Goal: Register for event/course: Register for event/course

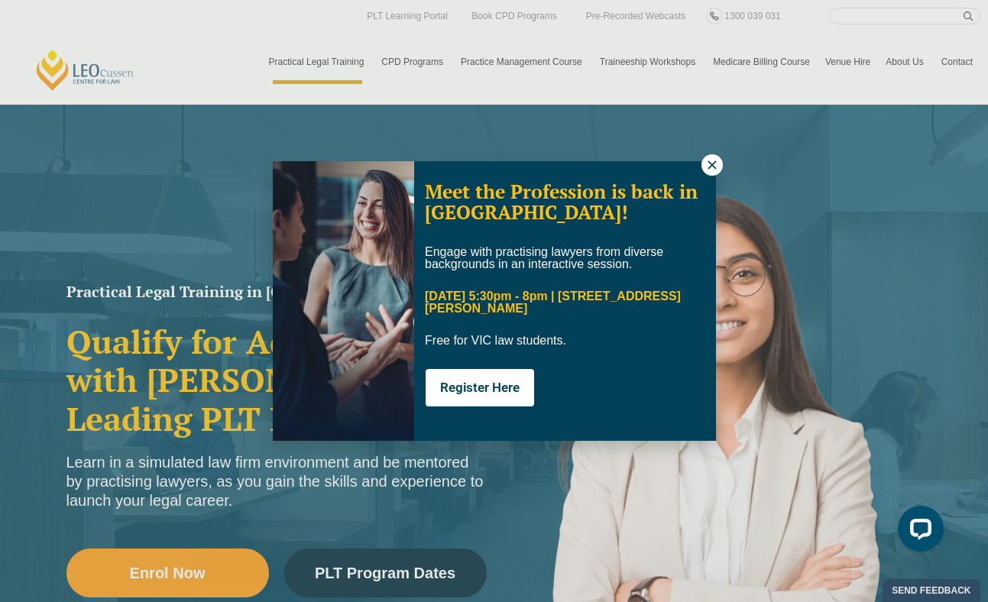
click at [196, 578] on div "Meet the Profession is back in Melbourne! Engage with practising lawyers from d…" at bounding box center [494, 301] width 988 height 602
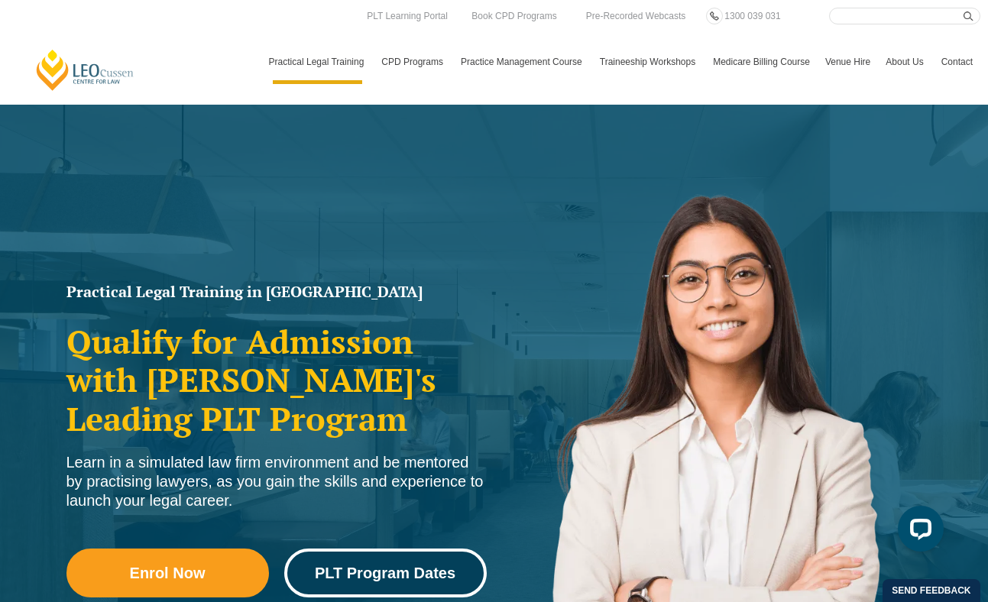
click at [369, 570] on span "PLT Program Dates" at bounding box center [385, 573] width 141 height 15
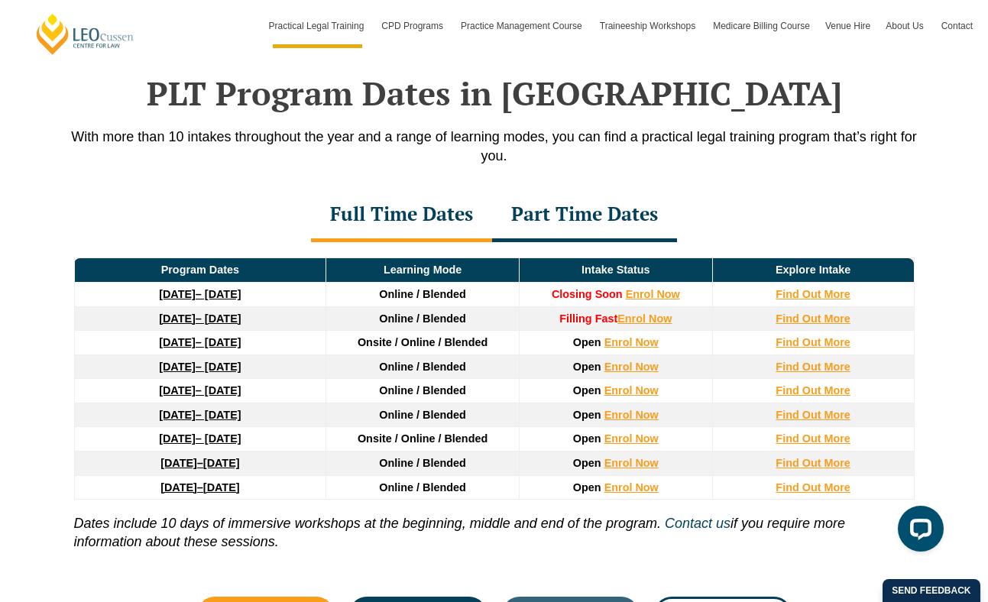
scroll to position [1995, 0]
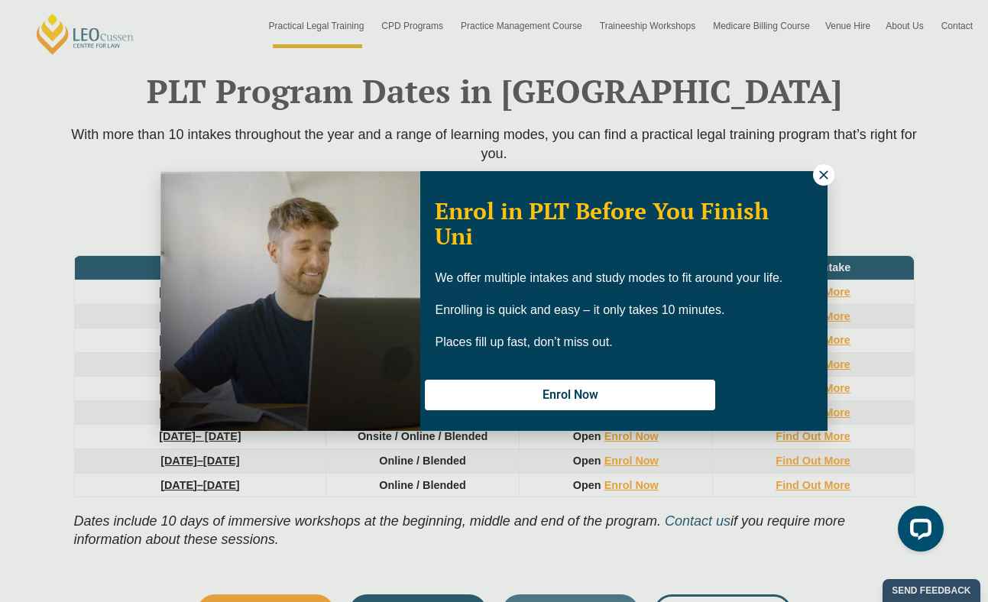
click at [826, 172] on icon at bounding box center [824, 175] width 14 height 14
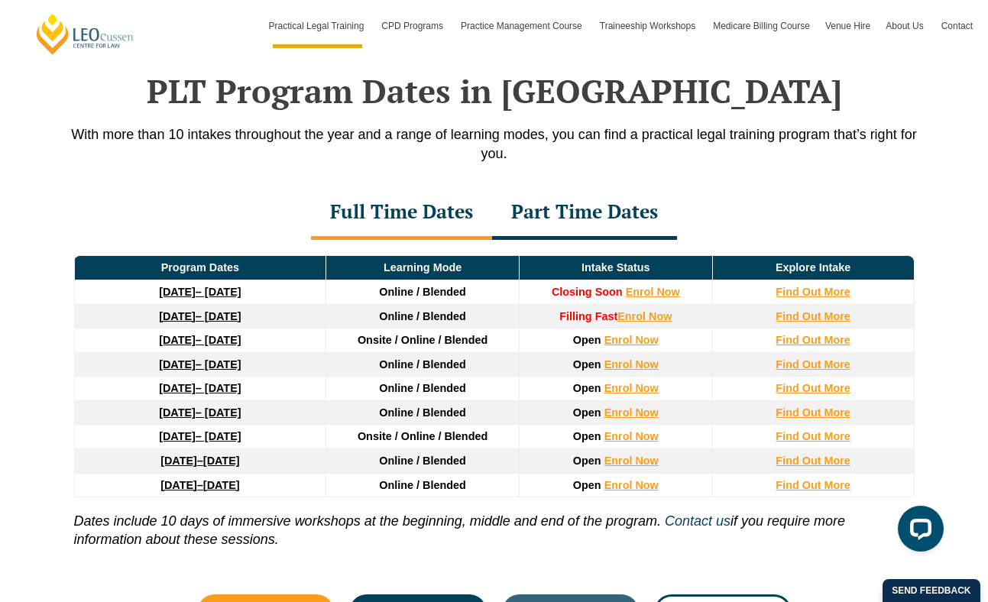
click at [232, 344] on link "27 January 2026 – 12 June 2026" at bounding box center [200, 340] width 82 height 12
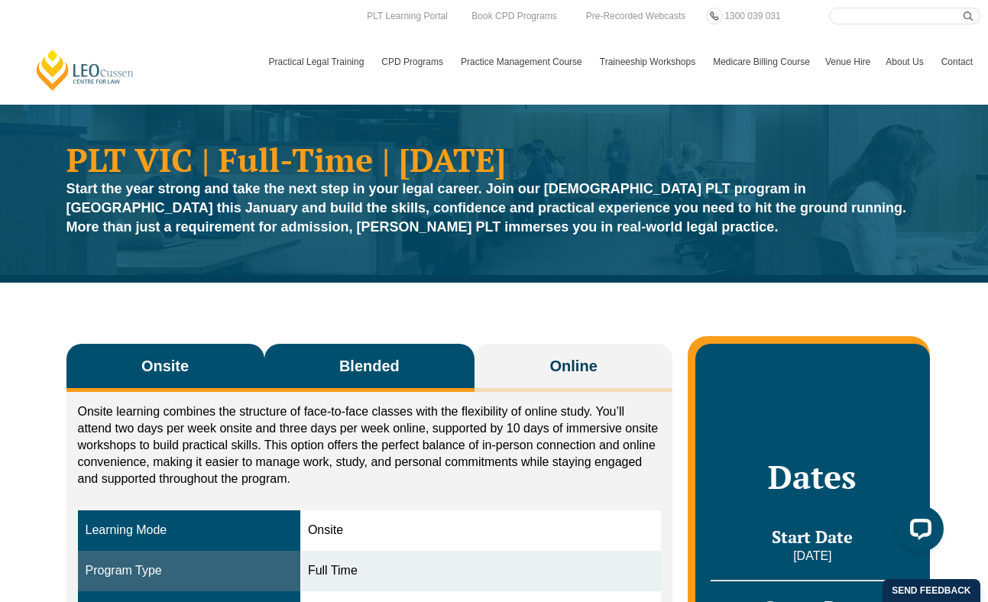
click at [343, 390] on button "Blended" at bounding box center [370, 368] width 211 height 48
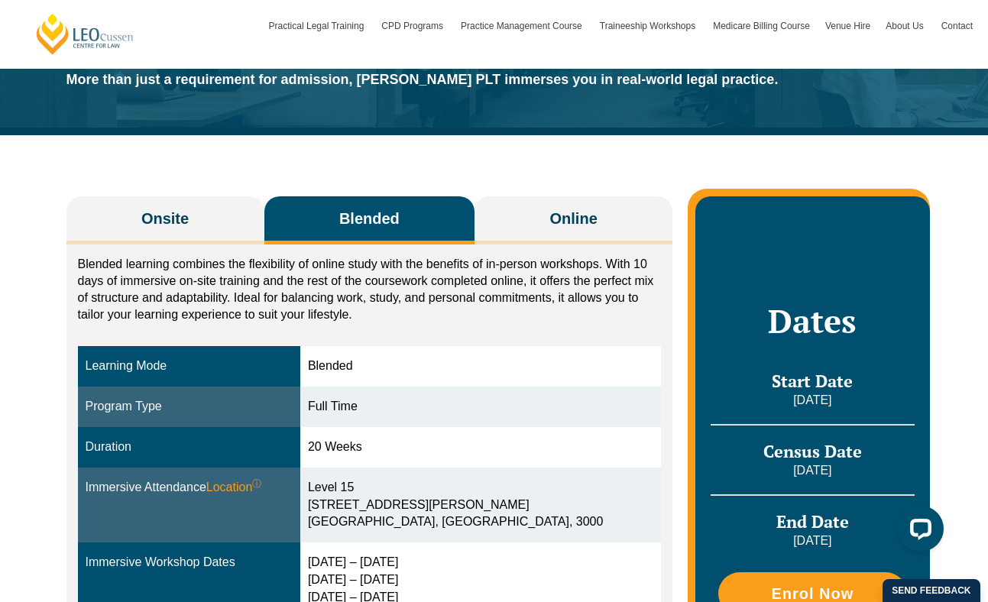
scroll to position [168, 0]
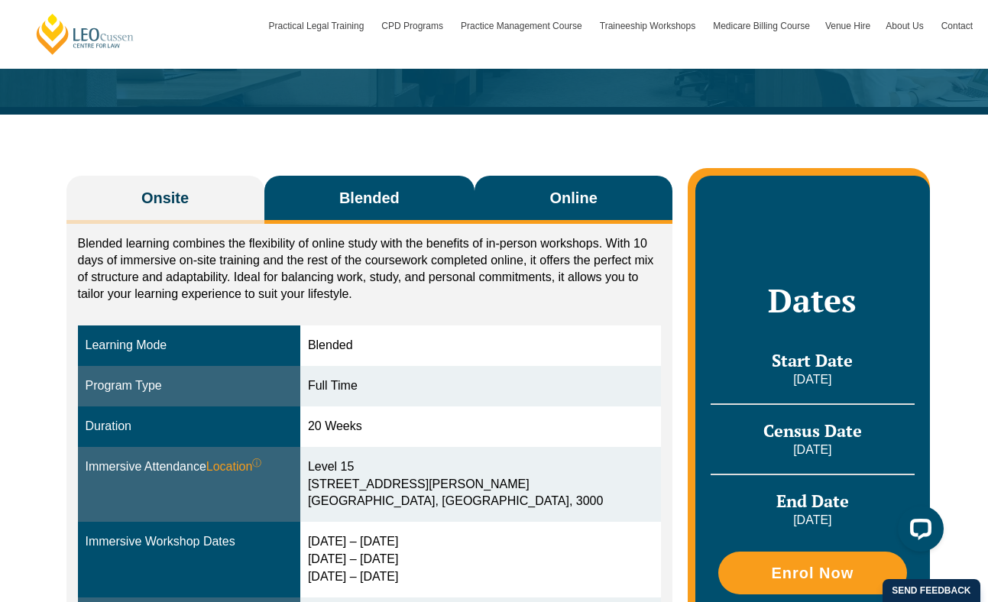
click at [594, 194] on span "Online" at bounding box center [573, 197] width 47 height 21
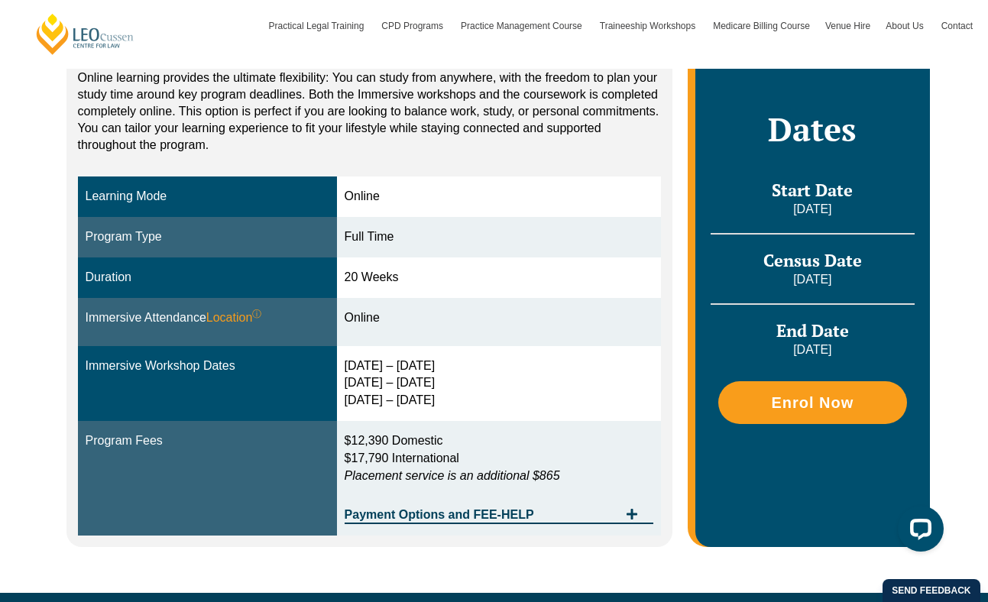
scroll to position [328, 0]
